Goal: Find specific page/section: Find specific page/section

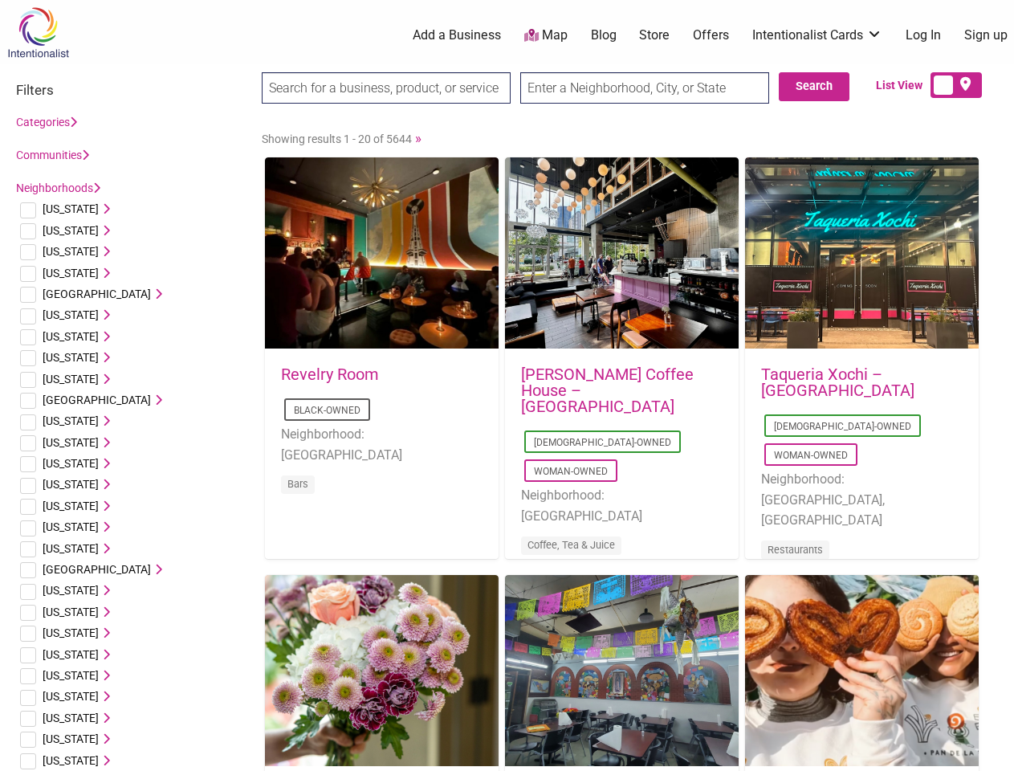
click at [507, 386] on div "[PERSON_NAME] Coffee House – [GEOGRAPHIC_DATA] [DEMOGRAPHIC_DATA]-Owned Woman-O…" at bounding box center [622, 471] width 234 height 242
click at [65, 209] on span "[US_STATE]" at bounding box center [71, 208] width 56 height 13
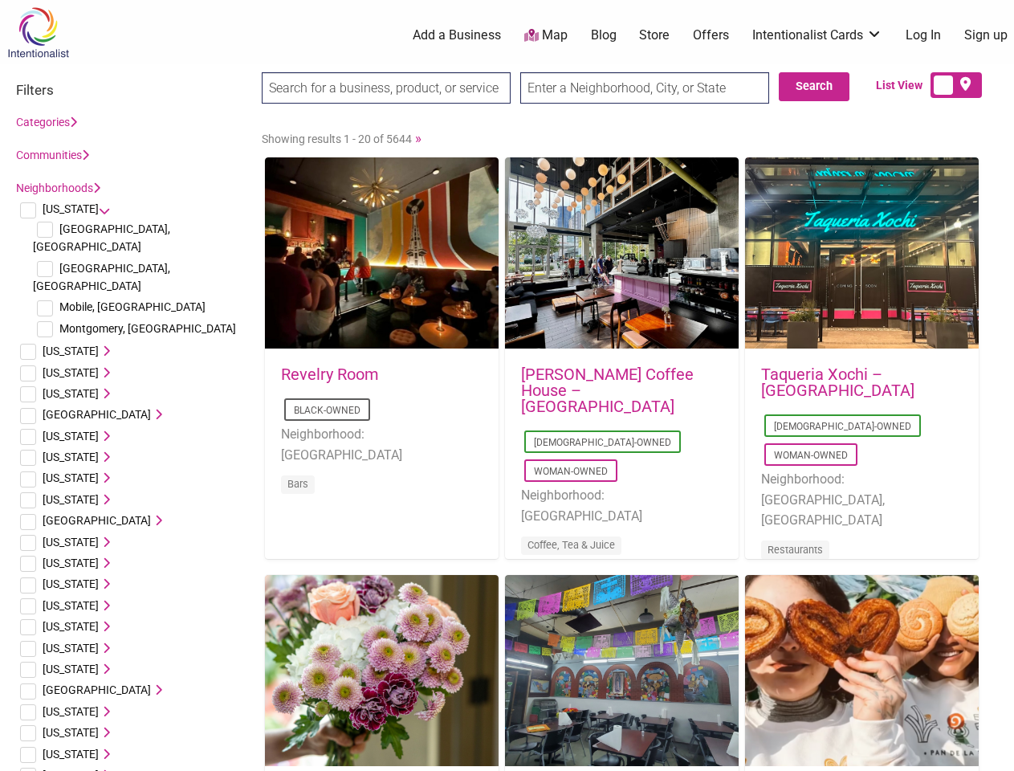
click at [99, 209] on icon at bounding box center [104, 208] width 11 height 11
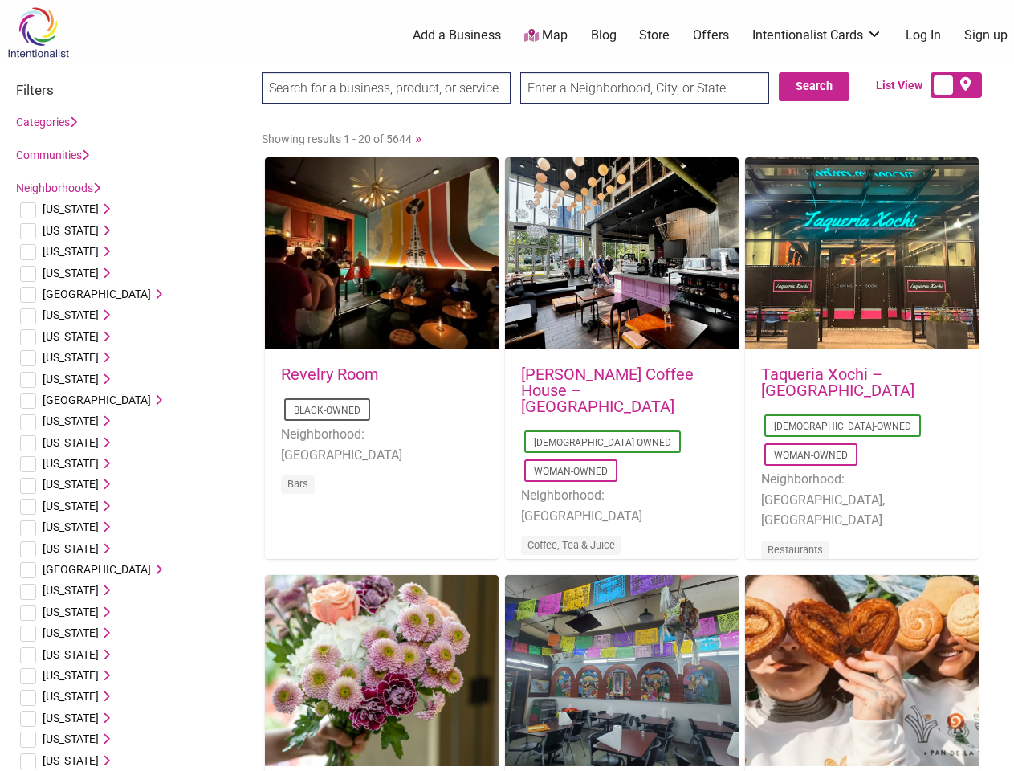
click at [59, 231] on span "[US_STATE]" at bounding box center [71, 230] width 56 height 13
click at [99, 231] on icon at bounding box center [104, 230] width 11 height 11
click at [62, 251] on span "[US_STATE]" at bounding box center [71, 251] width 56 height 13
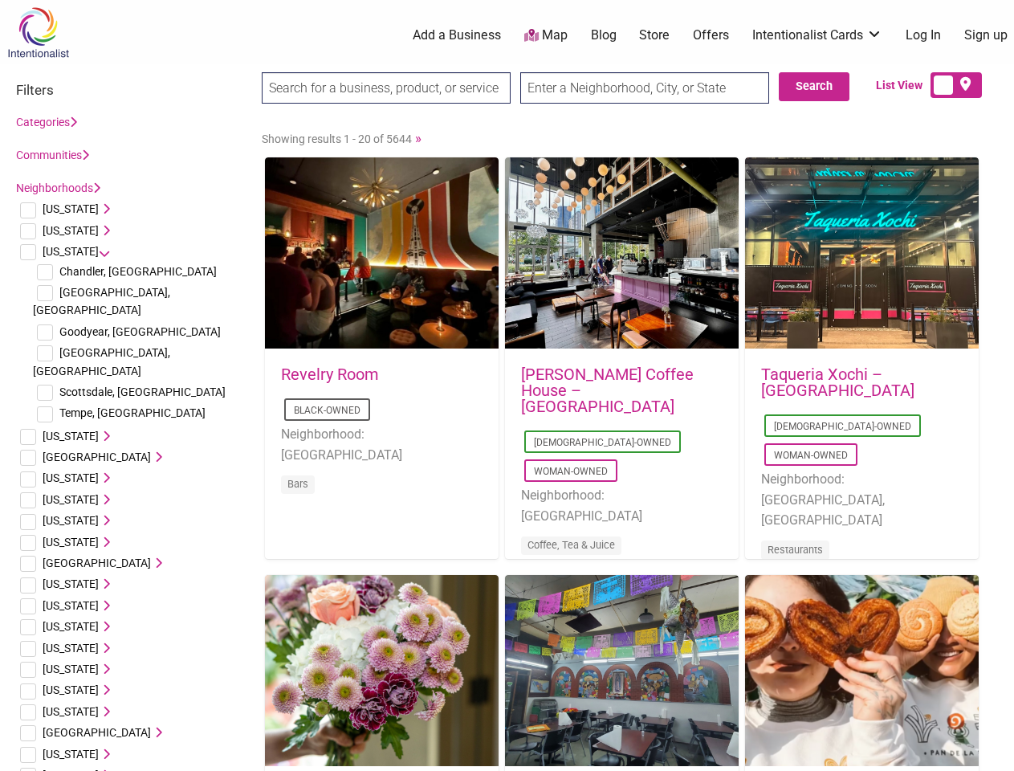
click at [99, 251] on icon at bounding box center [104, 251] width 11 height 11
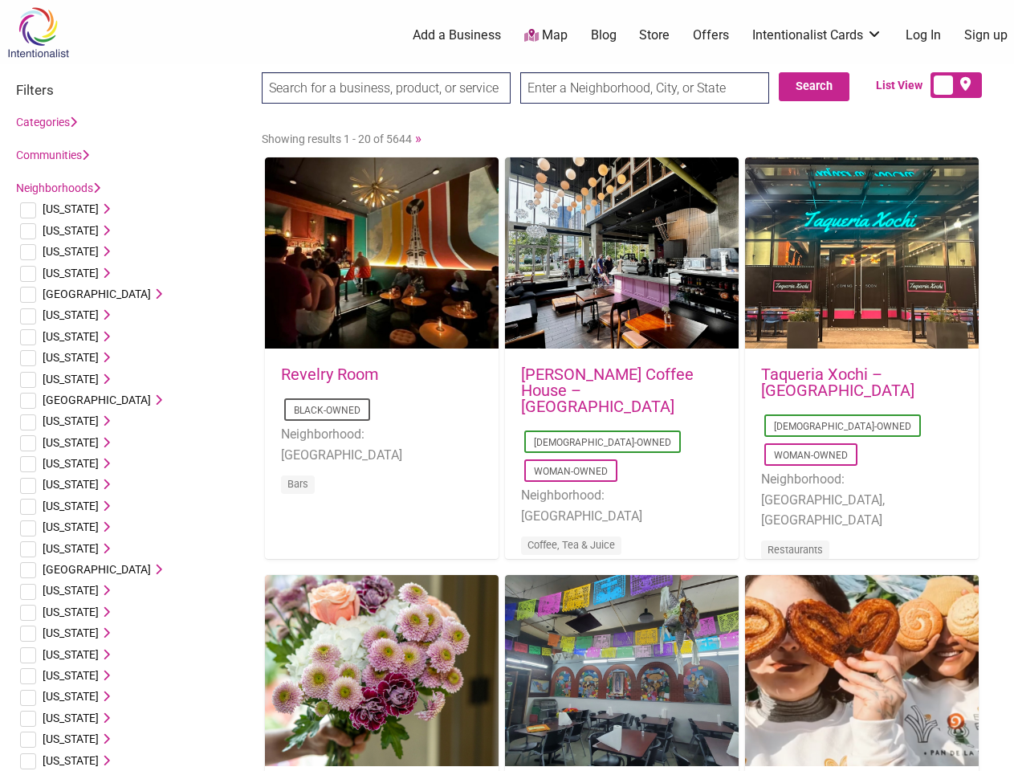
click at [66, 273] on span "[US_STATE]" at bounding box center [71, 273] width 56 height 13
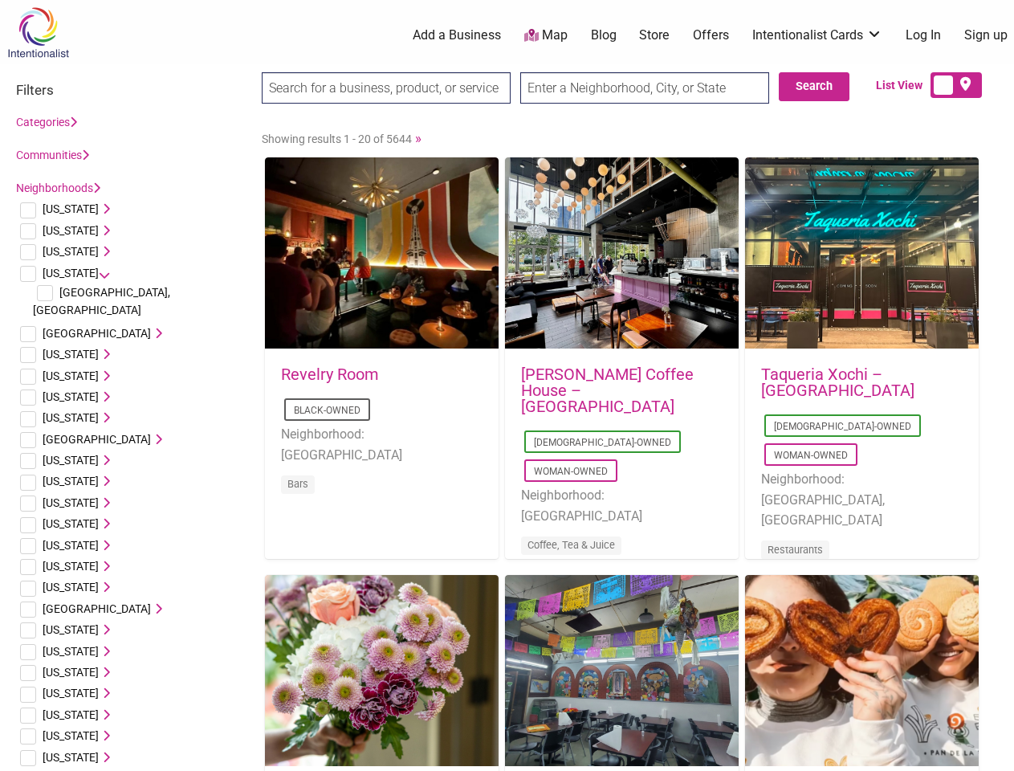
click at [99, 273] on icon at bounding box center [104, 272] width 11 height 11
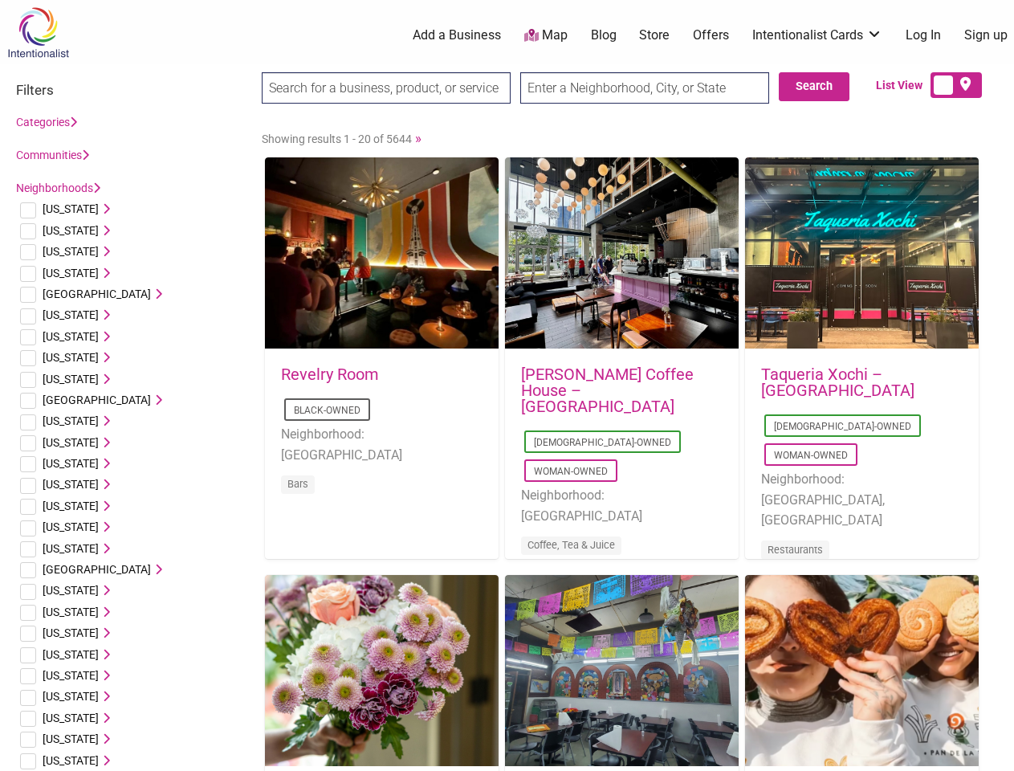
click at [84, 294] on span "[GEOGRAPHIC_DATA]" at bounding box center [97, 294] width 108 height 13
